Goal: Navigation & Orientation: Find specific page/section

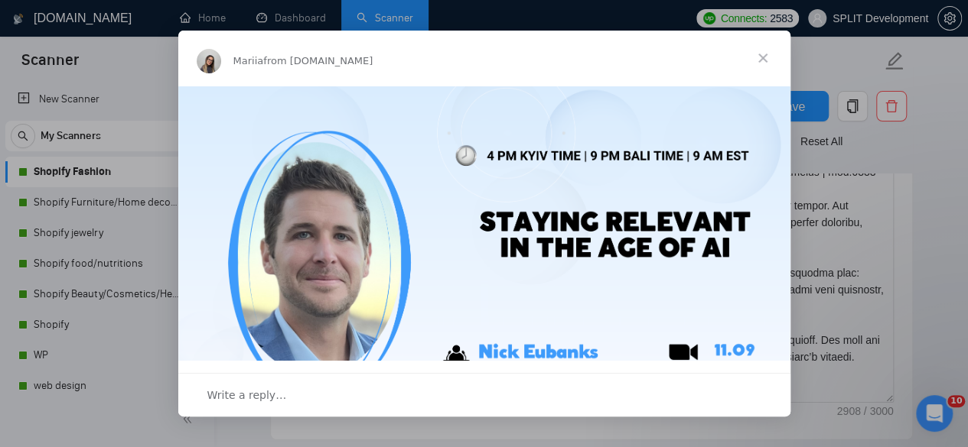
click at [768, 67] on span "Close" at bounding box center [762, 58] width 55 height 55
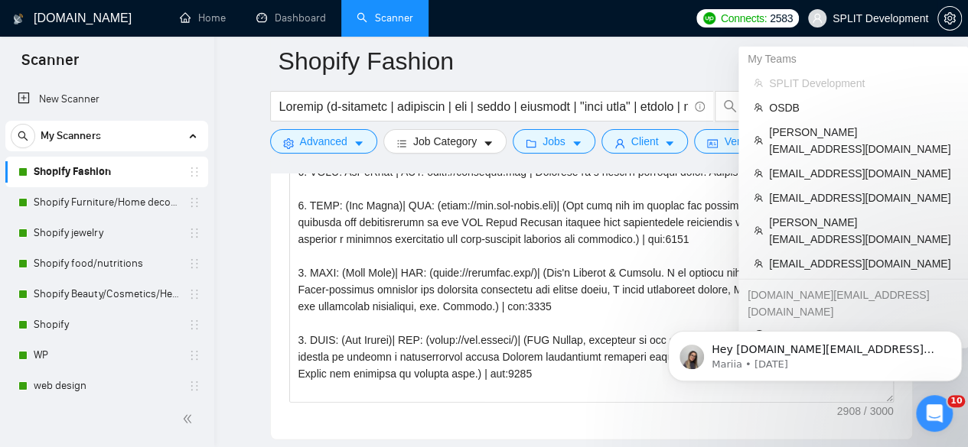
click at [864, 18] on span "SPLIT Development" at bounding box center [880, 18] width 96 height 0
click at [835, 165] on span "[EMAIL_ADDRESS][DOMAIN_NAME]" at bounding box center [861, 173] width 184 height 17
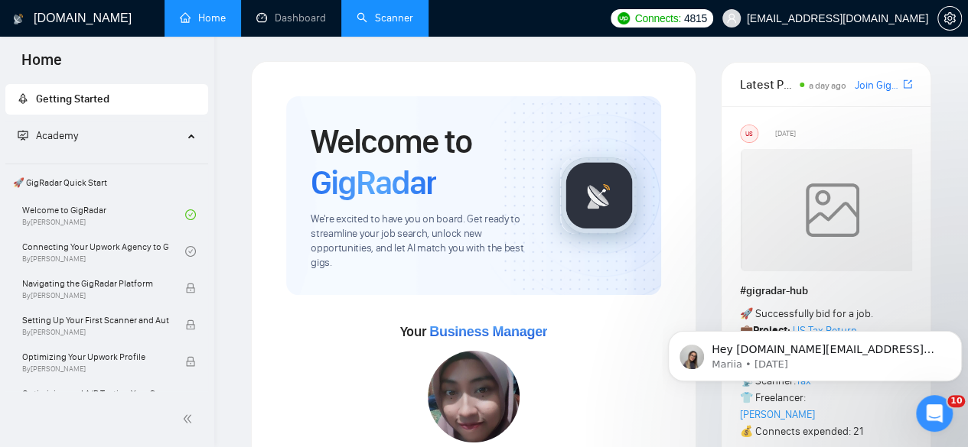
click at [389, 11] on link "Scanner" at bounding box center [384, 17] width 57 height 13
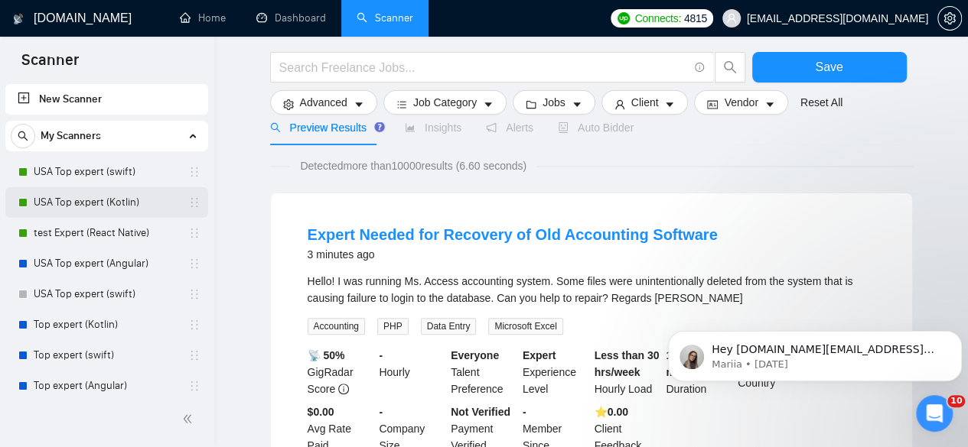
click at [101, 207] on link "USA Top expert (Kotlin)" at bounding box center [106, 202] width 145 height 31
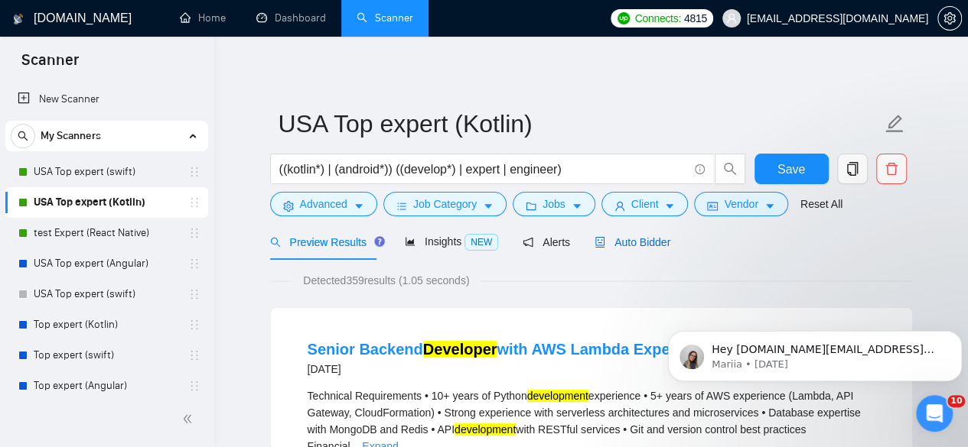
click at [655, 242] on span "Auto Bidder" at bounding box center [632, 242] width 76 height 12
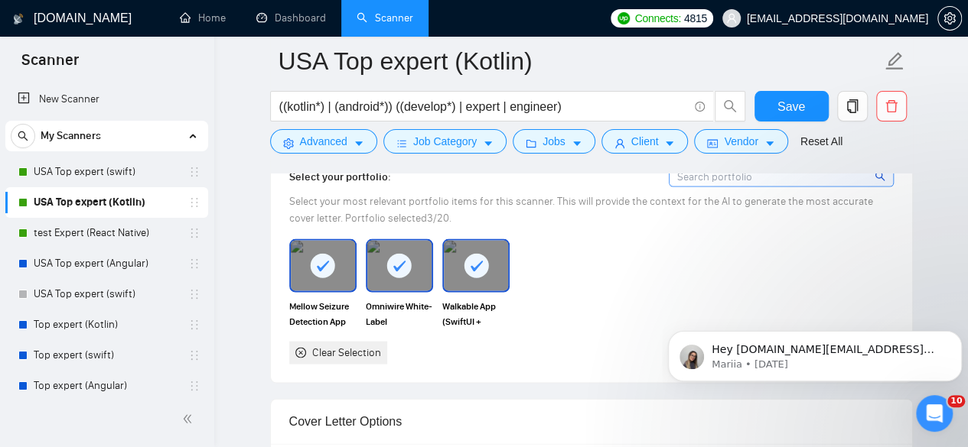
scroll to position [1415, 0]
click at [58, 181] on link "USA Top expert (swift)" at bounding box center [106, 172] width 145 height 31
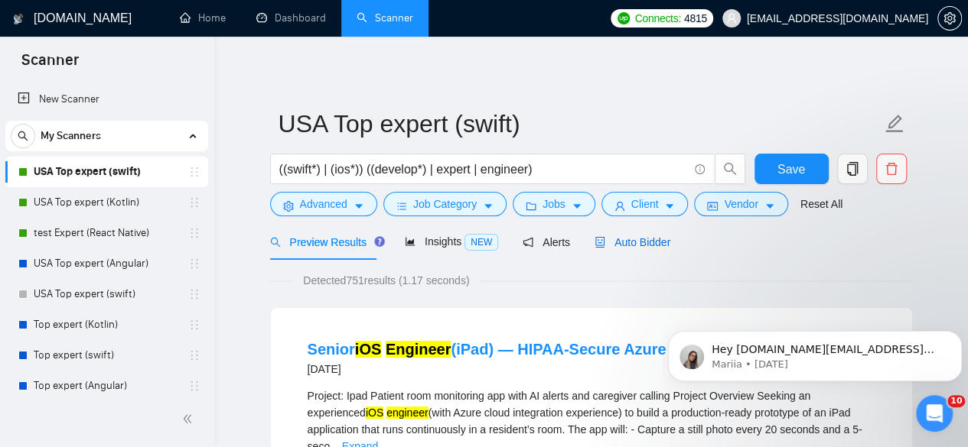
click at [615, 236] on span "Auto Bidder" at bounding box center [632, 242] width 76 height 12
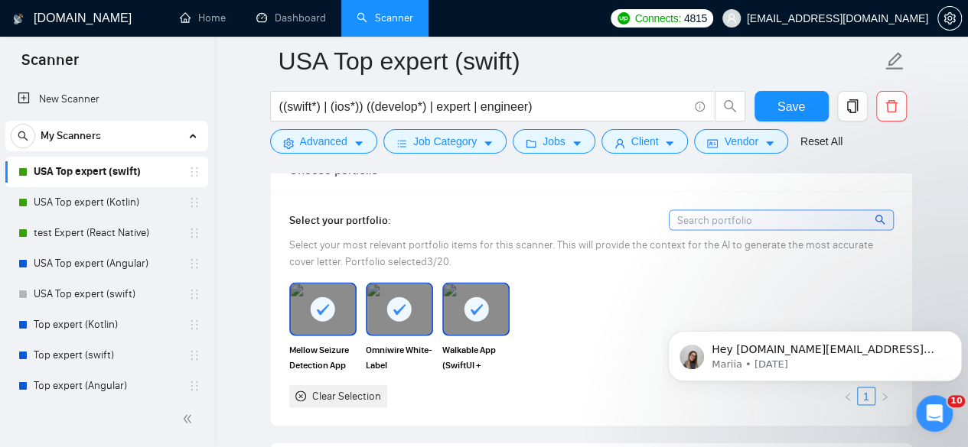
scroll to position [1373, 0]
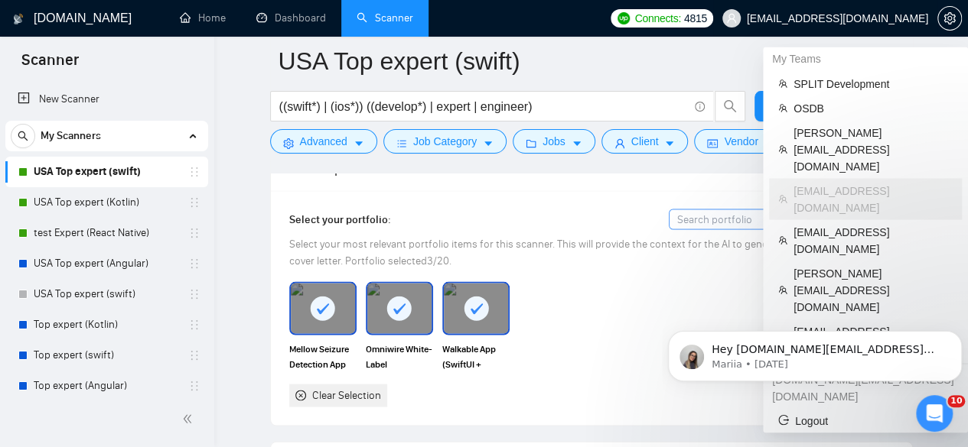
click at [822, 18] on span "[EMAIL_ADDRESS][DOMAIN_NAME]" at bounding box center [837, 18] width 181 height 0
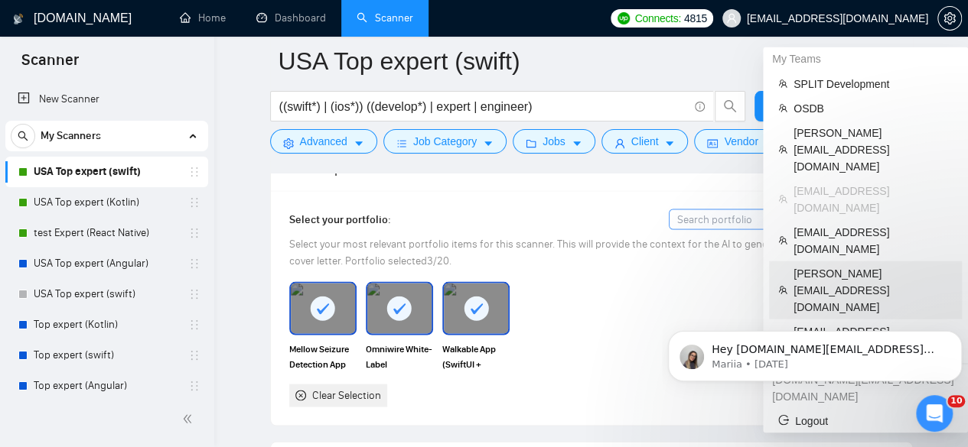
click at [867, 265] on span "[PERSON_NAME][EMAIL_ADDRESS][DOMAIN_NAME]" at bounding box center [872, 290] width 159 height 50
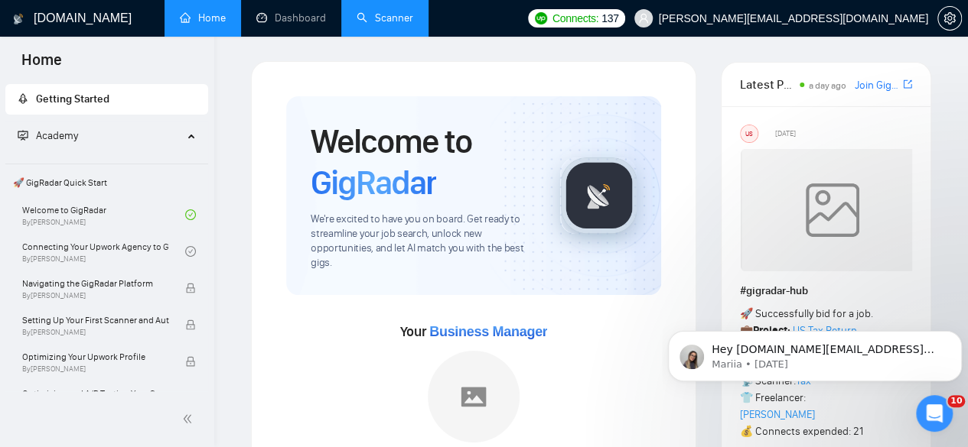
click at [370, 16] on link "Scanner" at bounding box center [384, 17] width 57 height 13
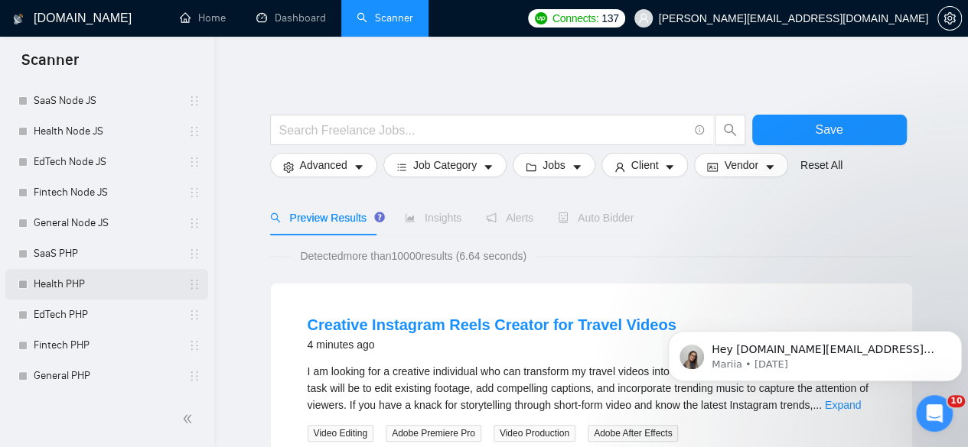
click at [70, 293] on link "Health PHP" at bounding box center [106, 284] width 145 height 31
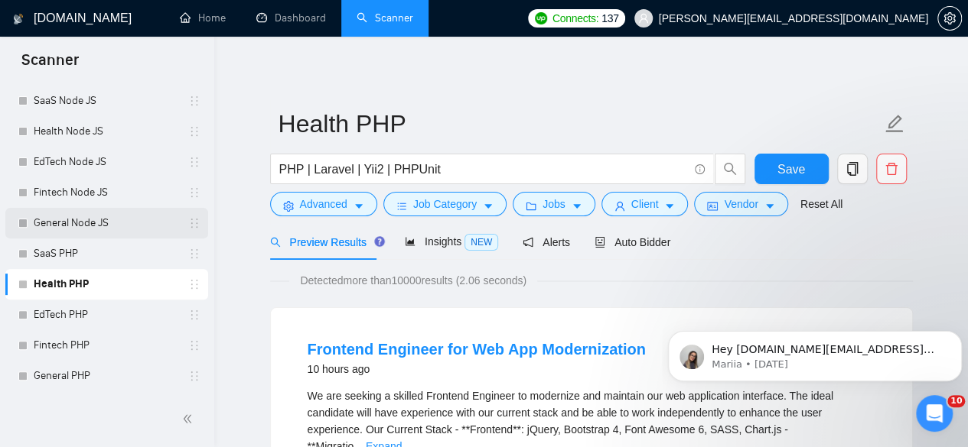
click at [81, 221] on link "General Node JS" at bounding box center [106, 223] width 145 height 31
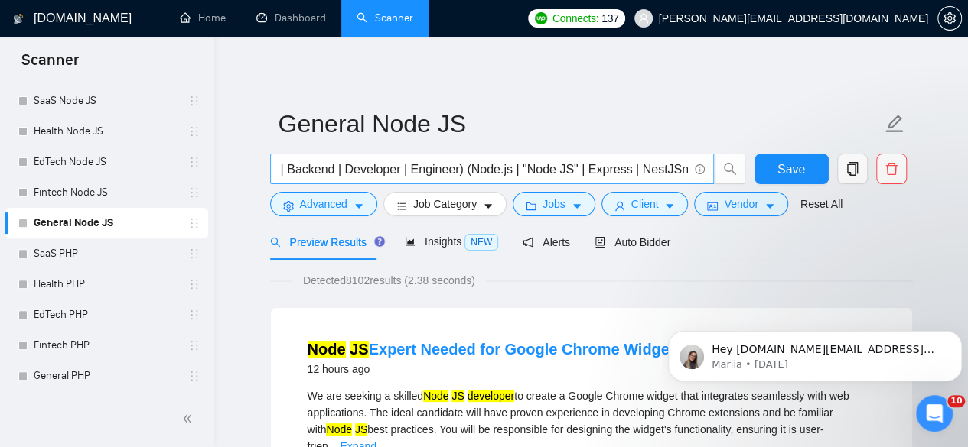
scroll to position [0, 36]
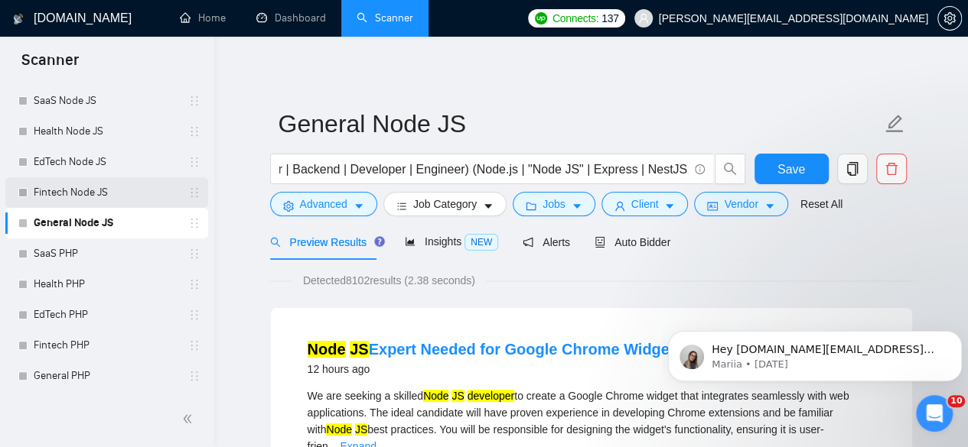
click at [117, 190] on link "Fintech Node JS" at bounding box center [106, 192] width 145 height 31
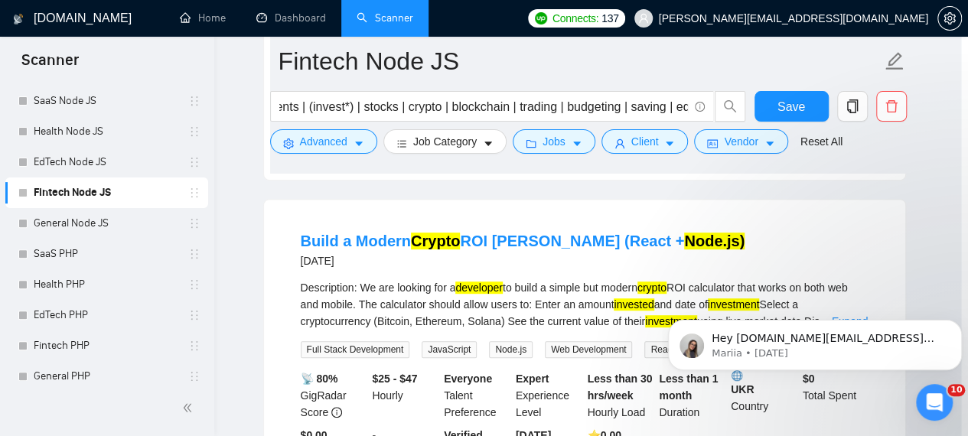
scroll to position [3182, 7]
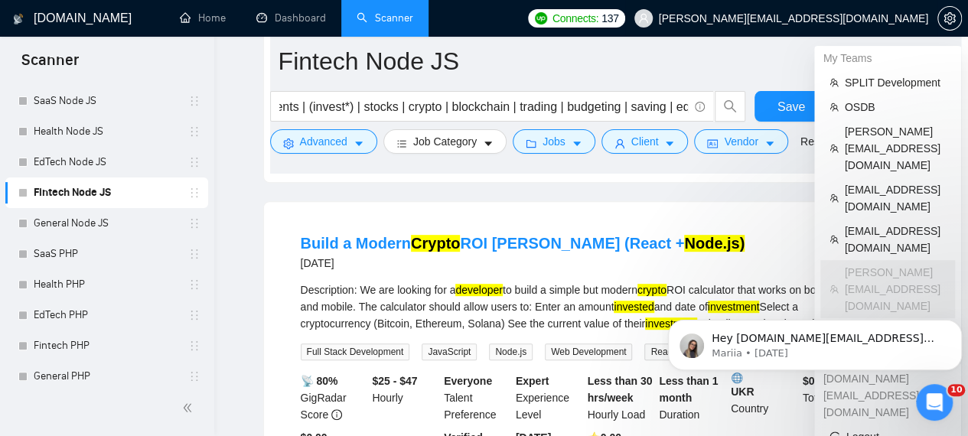
click at [861, 18] on span "[PERSON_NAME][EMAIL_ADDRESS][DOMAIN_NAME]" at bounding box center [793, 18] width 269 height 0
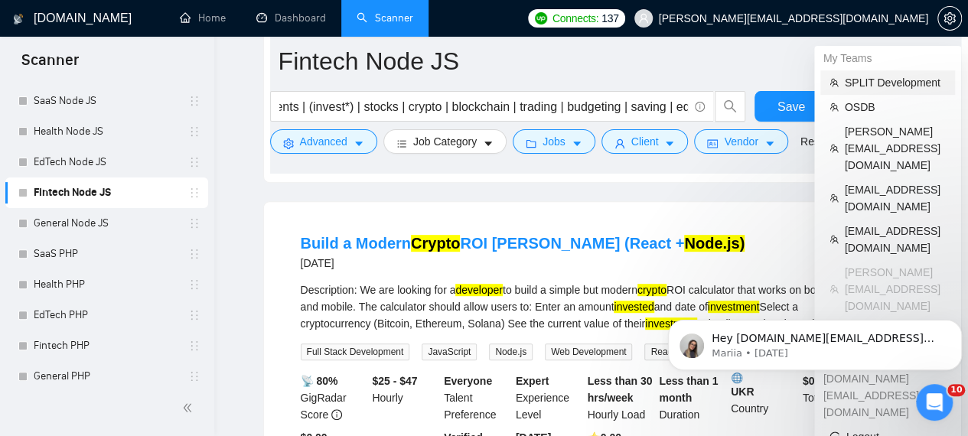
click at [875, 86] on span "SPLIT Development" at bounding box center [894, 82] width 101 height 17
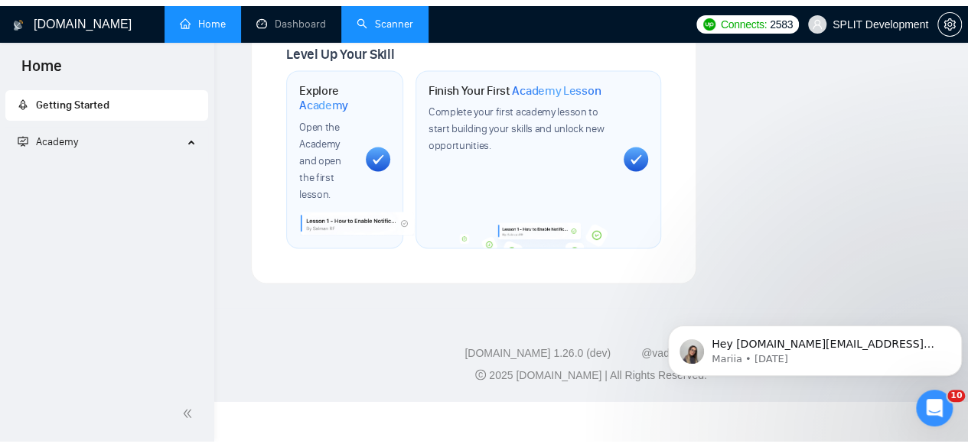
scroll to position [1066, 0]
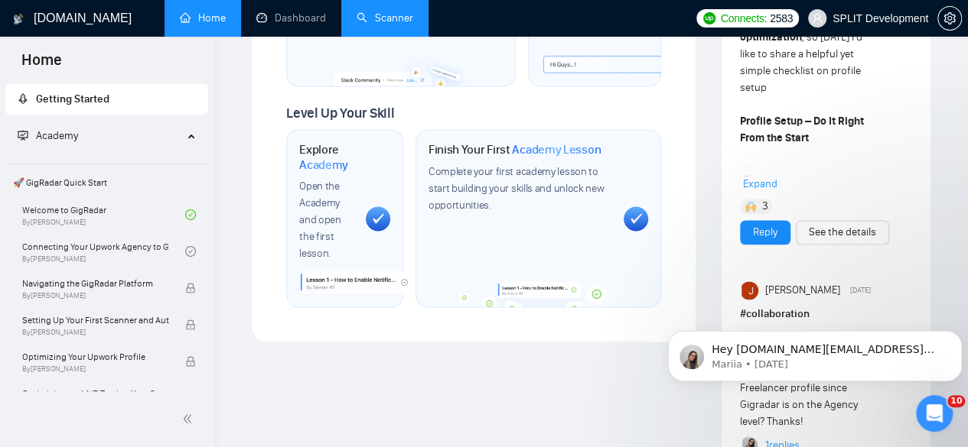
click at [378, 11] on link "Scanner" at bounding box center [384, 17] width 57 height 13
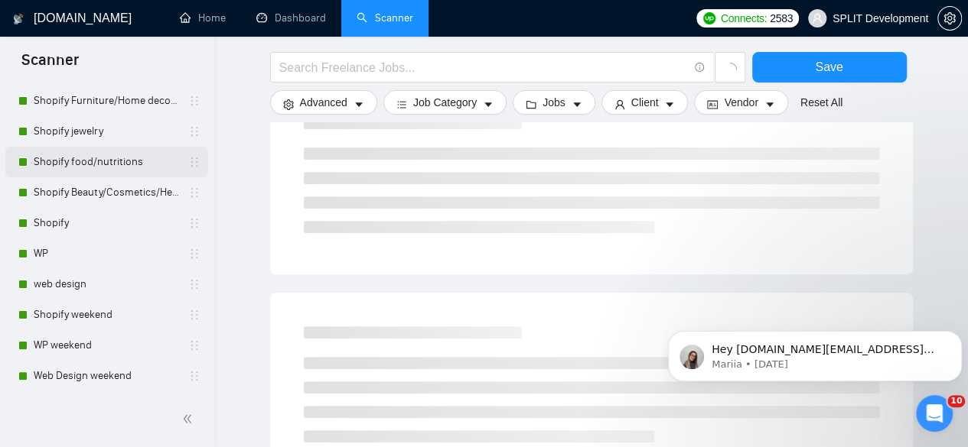
scroll to position [204, 0]
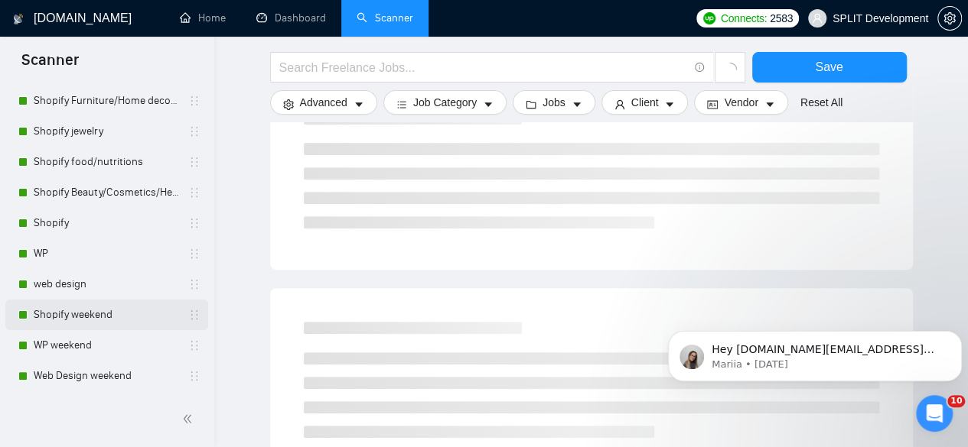
click at [106, 301] on link "Shopify weekend" at bounding box center [106, 315] width 145 height 31
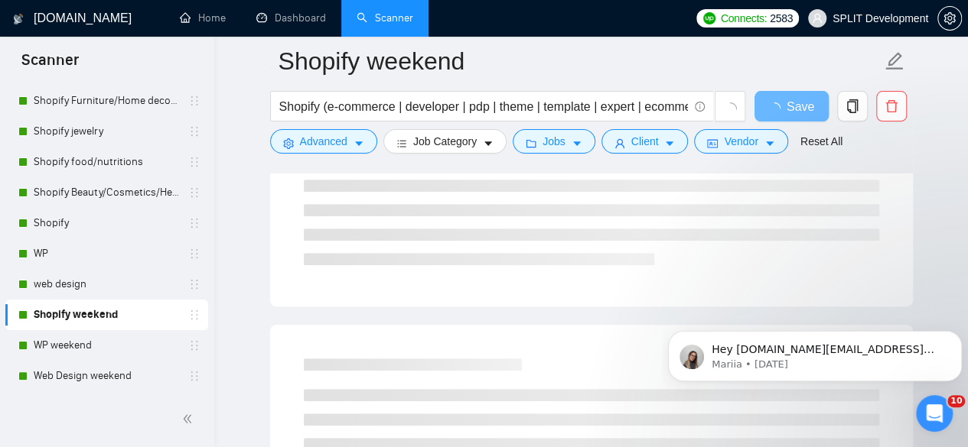
scroll to position [98, 0]
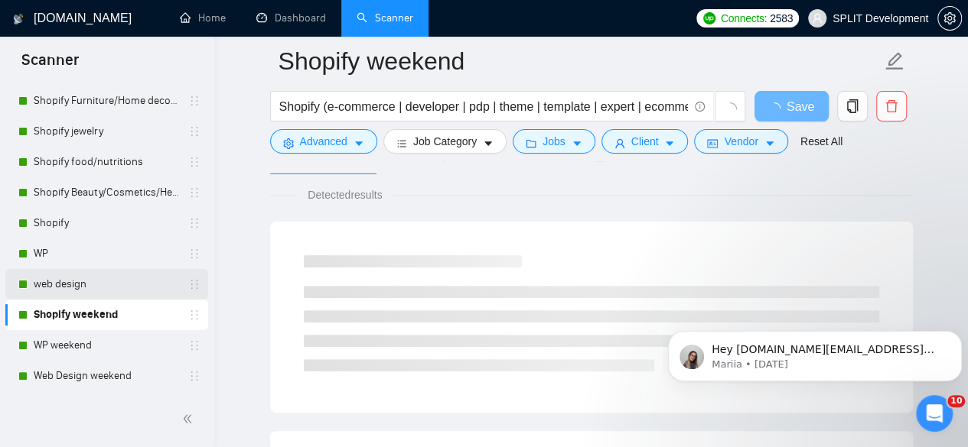
click at [108, 291] on link "web design" at bounding box center [106, 284] width 145 height 31
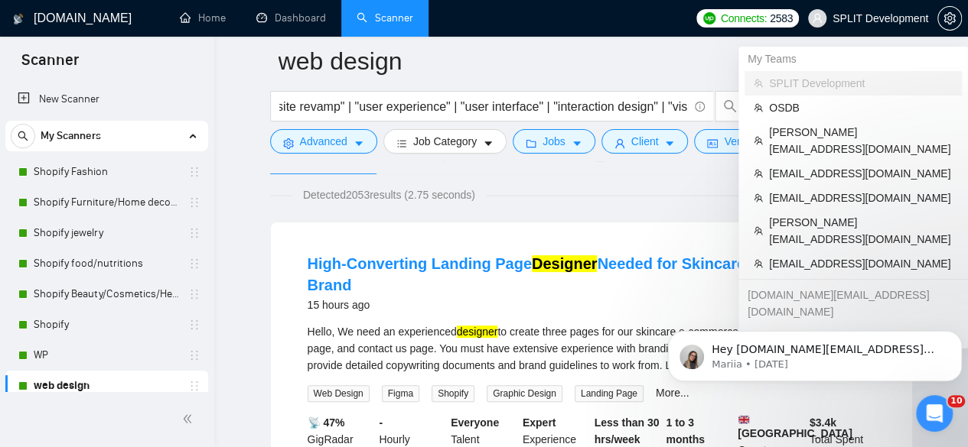
click at [870, 8] on span "SPLIT Development" at bounding box center [868, 18] width 138 height 49
click at [862, 255] on span "[EMAIL_ADDRESS][DOMAIN_NAME]" at bounding box center [861, 263] width 184 height 17
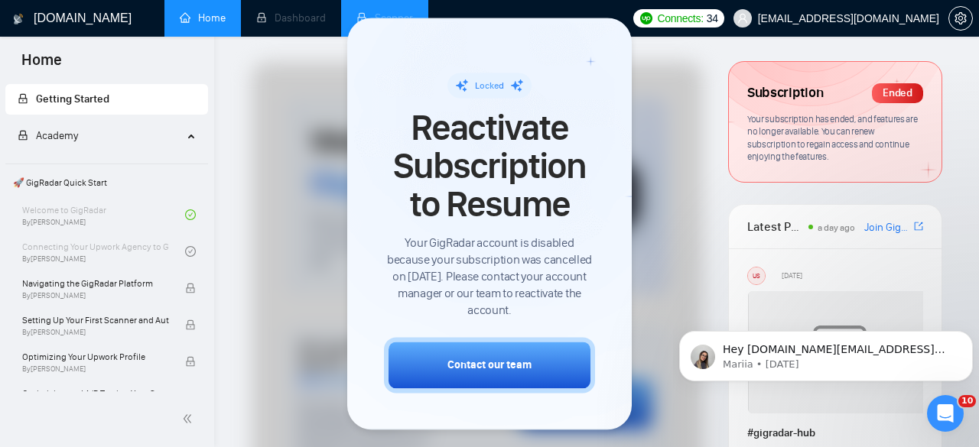
click at [355, 85] on div "Locked Reactivate Subscription to Resume Your GigRadar account is disabled beca…" at bounding box center [489, 224] width 285 height 412
drag, startPoint x: 298, startPoint y: 90, endPoint x: 706, endPoint y: 78, distance: 408.7
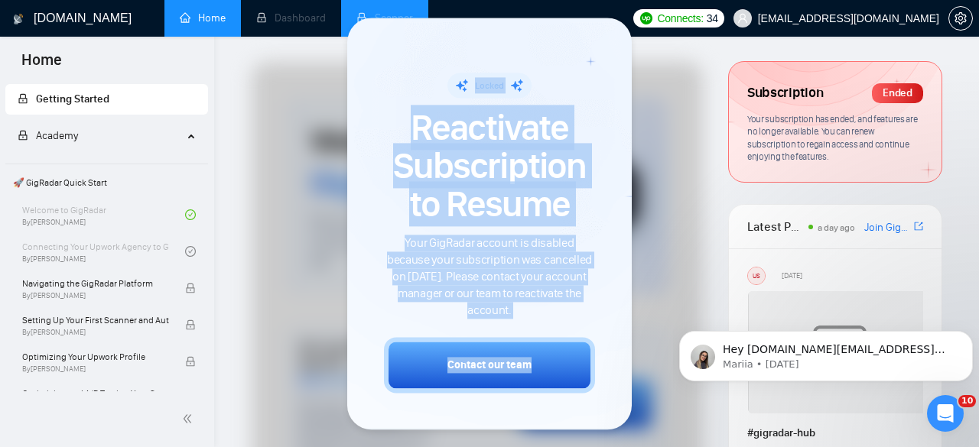
click at [706, 78] on div at bounding box center [489, 223] width 979 height 447
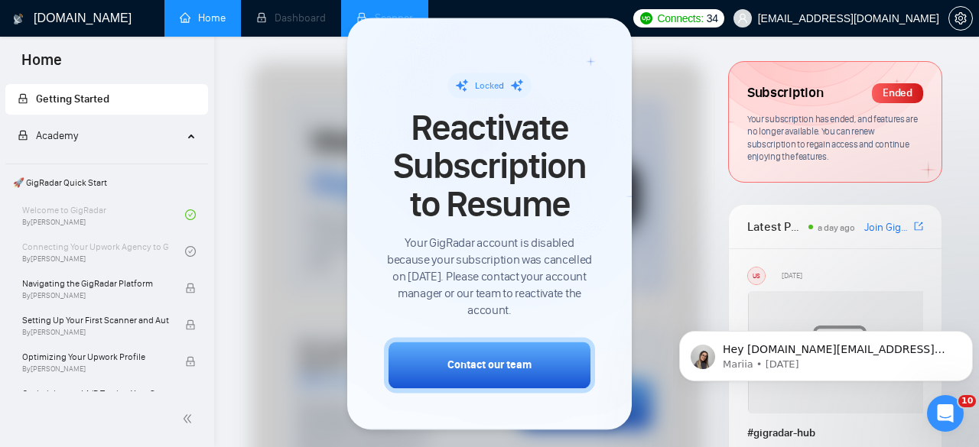
click at [363, 10] on li "Scanner" at bounding box center [384, 18] width 87 height 37
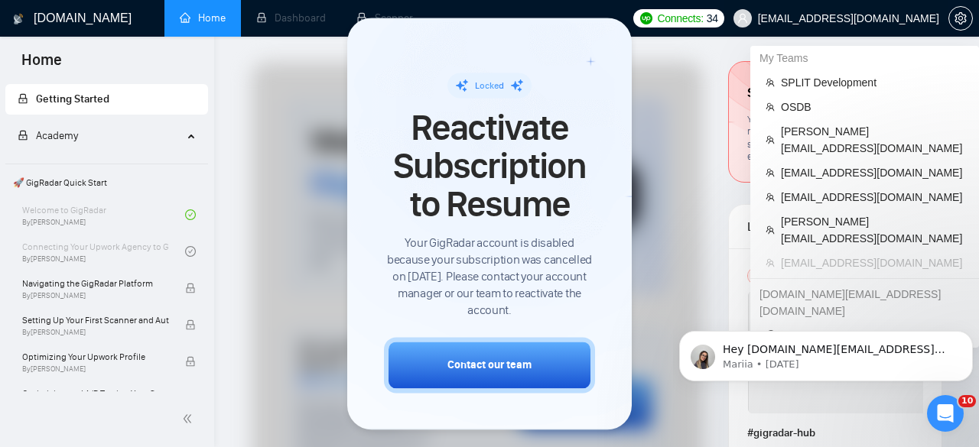
click at [886, 18] on span "[EMAIL_ADDRESS][DOMAIN_NAME]" at bounding box center [848, 18] width 181 height 0
click at [854, 125] on span "[PERSON_NAME][EMAIL_ADDRESS][DOMAIN_NAME]" at bounding box center [872, 140] width 183 height 34
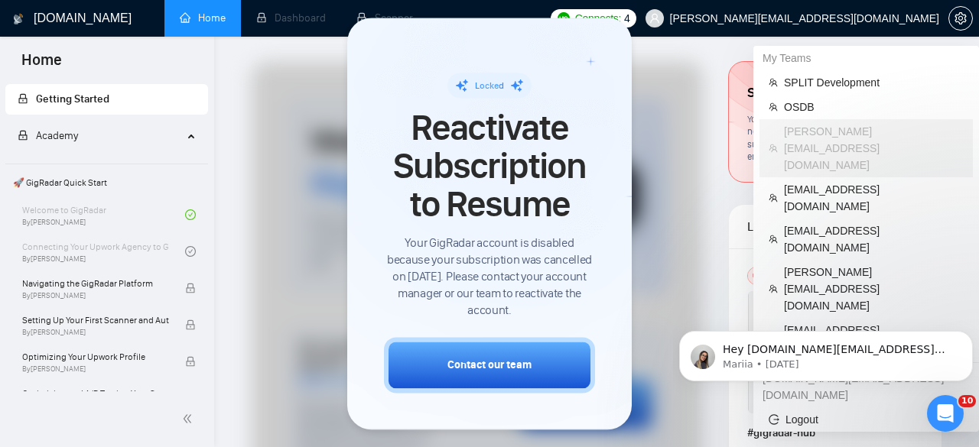
click at [883, 18] on span "[PERSON_NAME][EMAIL_ADDRESS][DOMAIN_NAME]" at bounding box center [804, 18] width 269 height 0
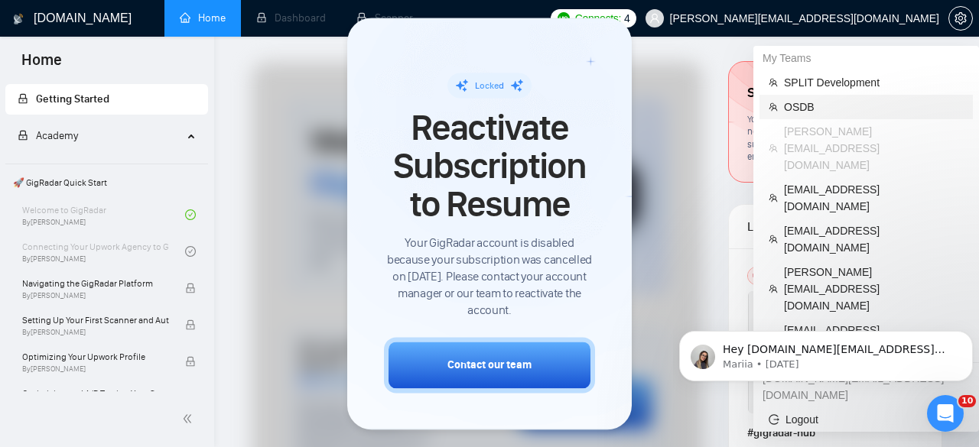
click at [863, 112] on span "OSDB" at bounding box center [874, 107] width 180 height 17
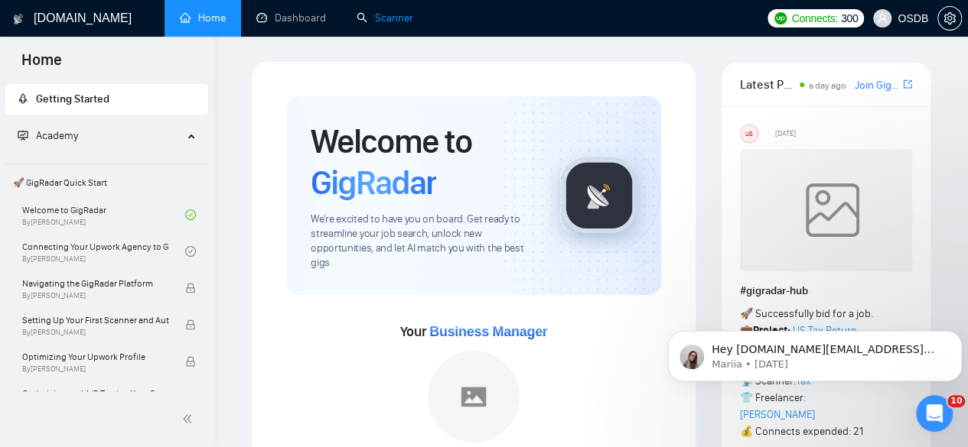
click at [369, 11] on link "Scanner" at bounding box center [384, 17] width 57 height 13
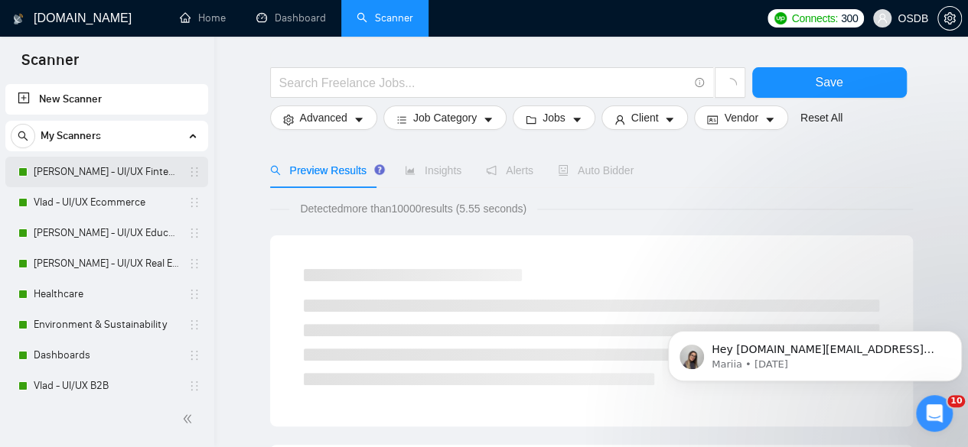
click at [119, 173] on link "[PERSON_NAME] - UI/UX Fintech" at bounding box center [106, 172] width 145 height 31
